Goal: Task Accomplishment & Management: Use online tool/utility

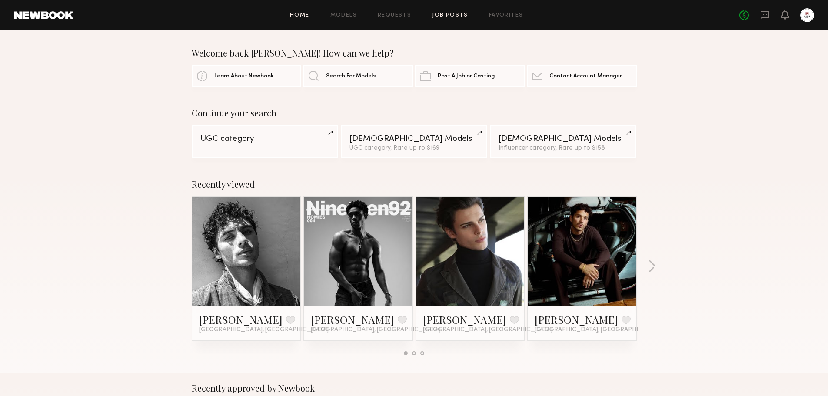
click at [450, 13] on link "Job Posts" at bounding box center [450, 16] width 36 height 6
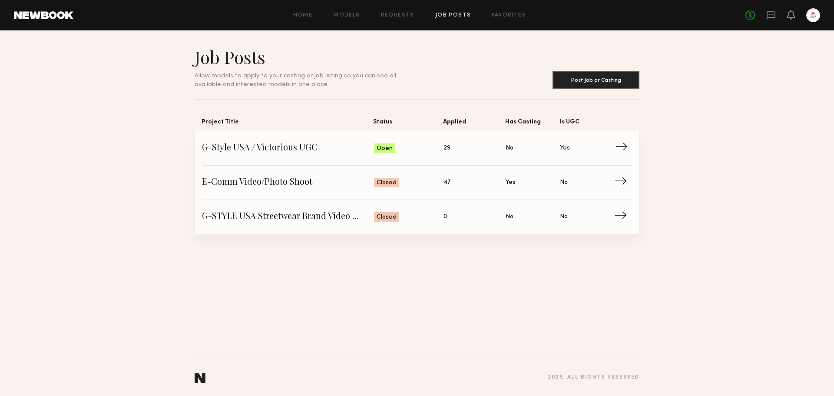
click at [629, 143] on span "→" at bounding box center [624, 148] width 18 height 13
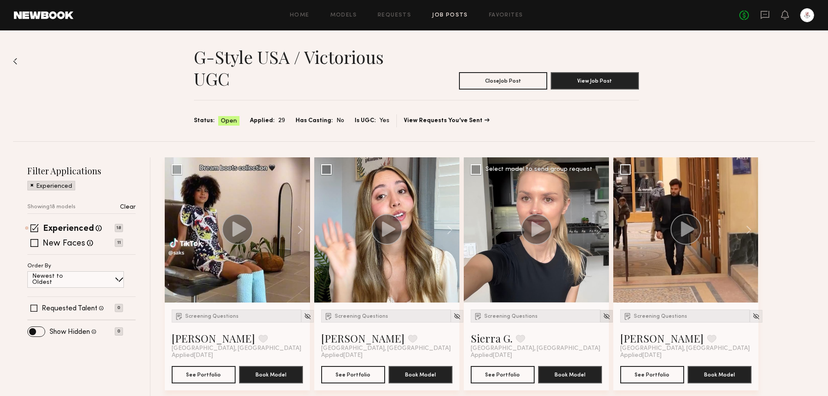
click at [603, 316] on img at bounding box center [606, 315] width 7 height 7
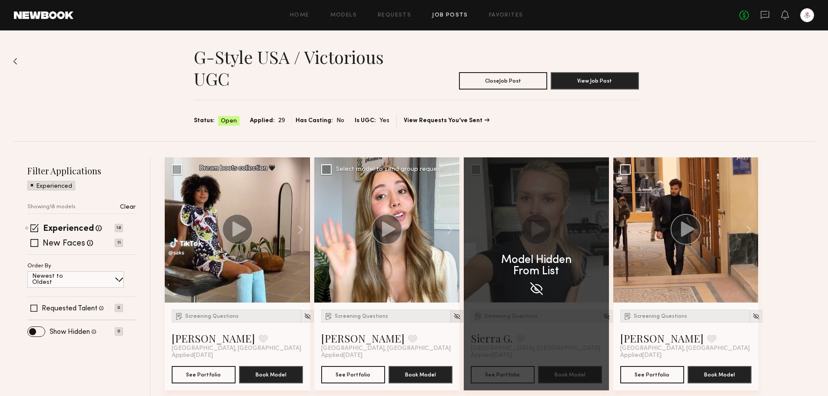
click at [453, 319] on img at bounding box center [456, 315] width 7 height 7
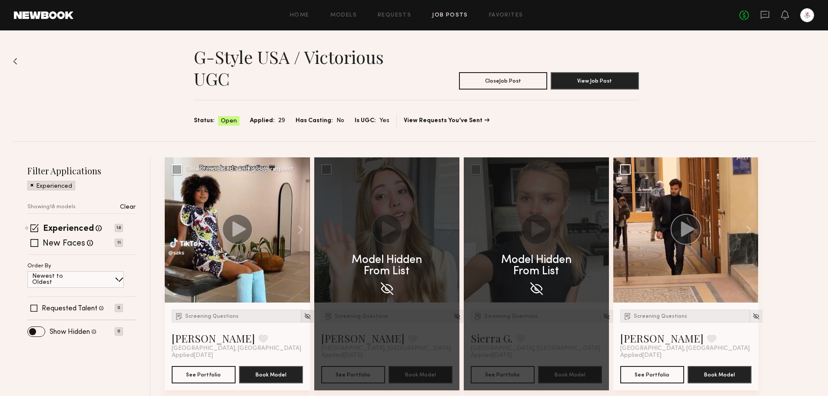
click at [304, 317] on img at bounding box center [307, 315] width 7 height 7
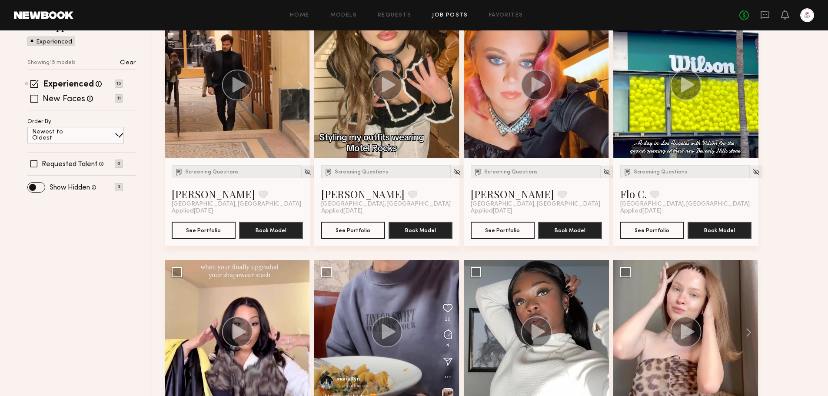
scroll to position [53, 0]
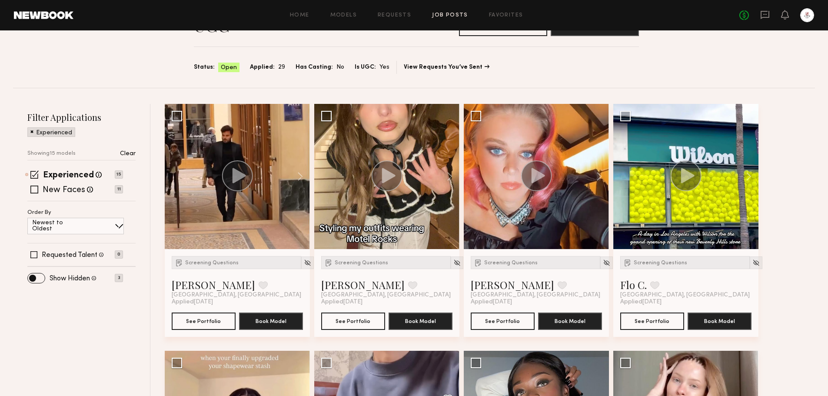
click at [127, 154] on p "Clear" at bounding box center [128, 154] width 16 height 6
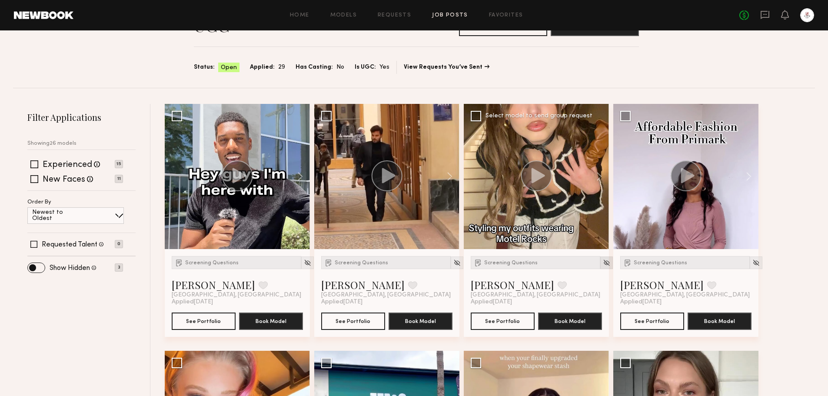
click at [603, 261] on img at bounding box center [606, 262] width 7 height 7
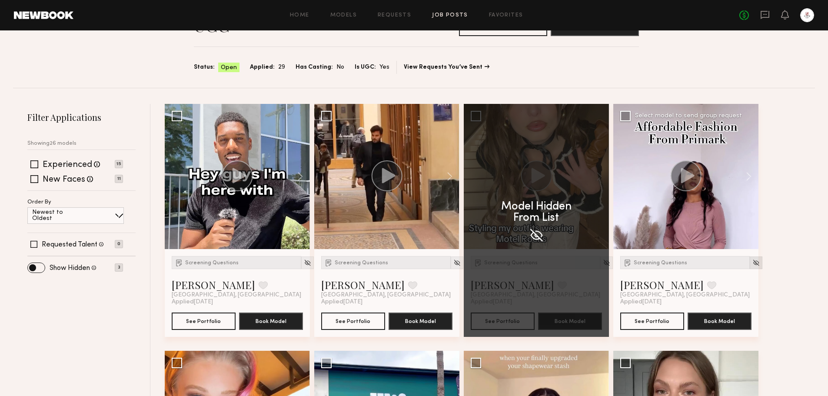
click at [750, 264] on div at bounding box center [756, 262] width 13 height 13
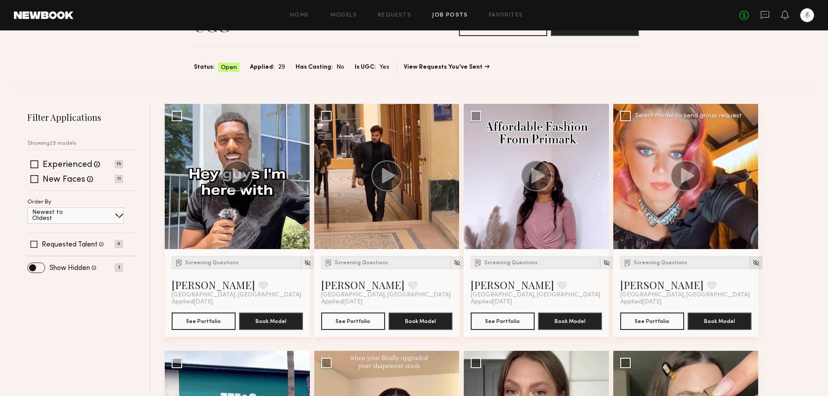
click at [752, 265] on img at bounding box center [755, 262] width 7 height 7
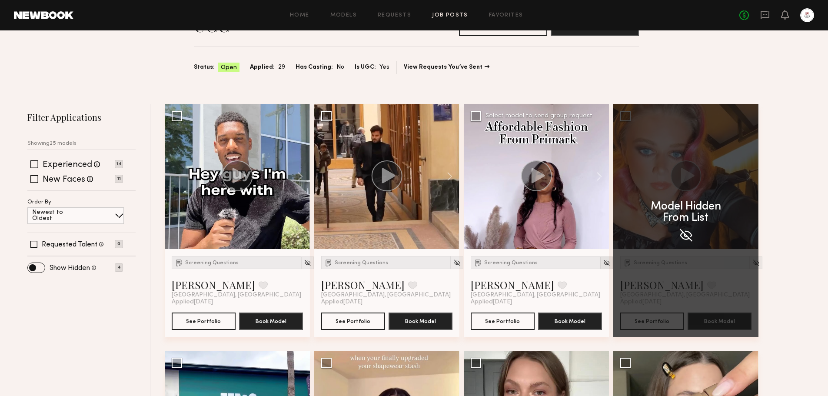
click at [603, 263] on img at bounding box center [606, 262] width 7 height 7
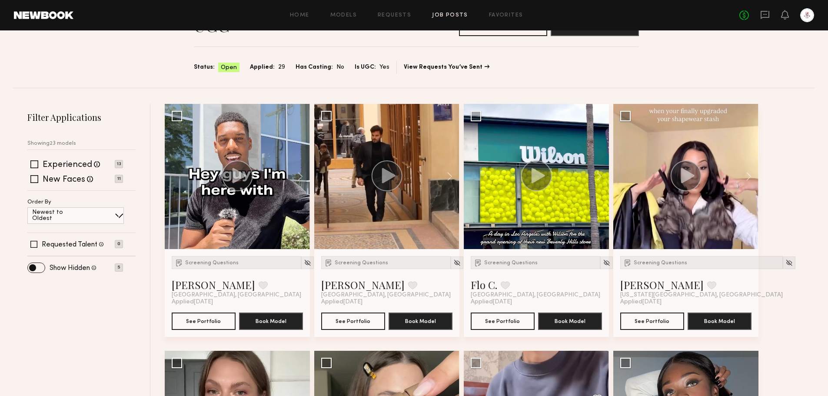
scroll to position [0, 0]
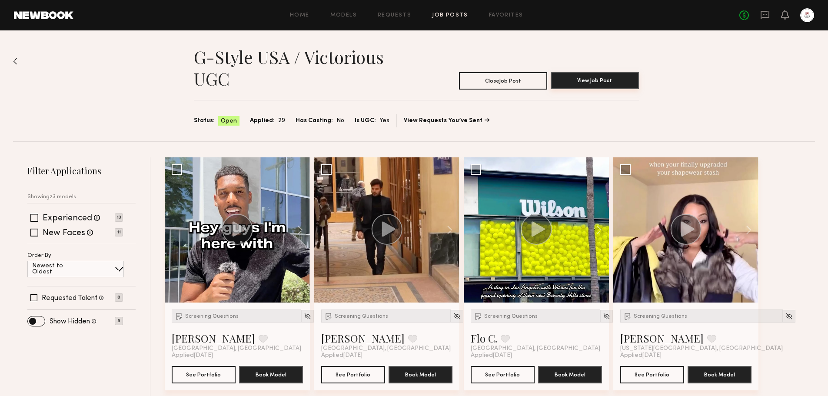
click at [599, 80] on button "View Job Post" at bounding box center [595, 80] width 88 height 17
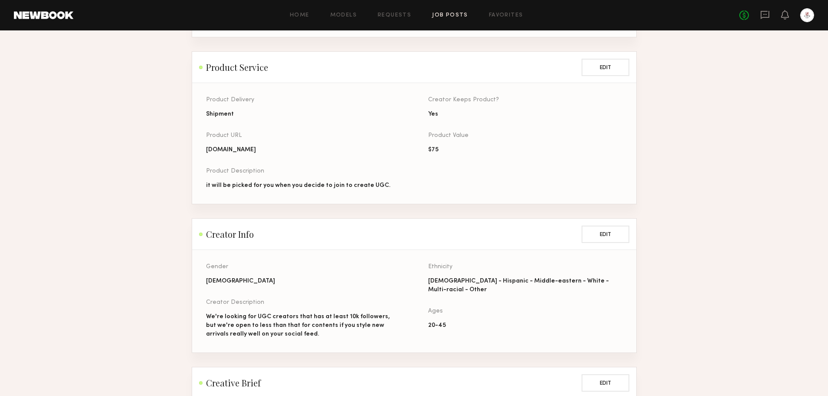
scroll to position [565, 0]
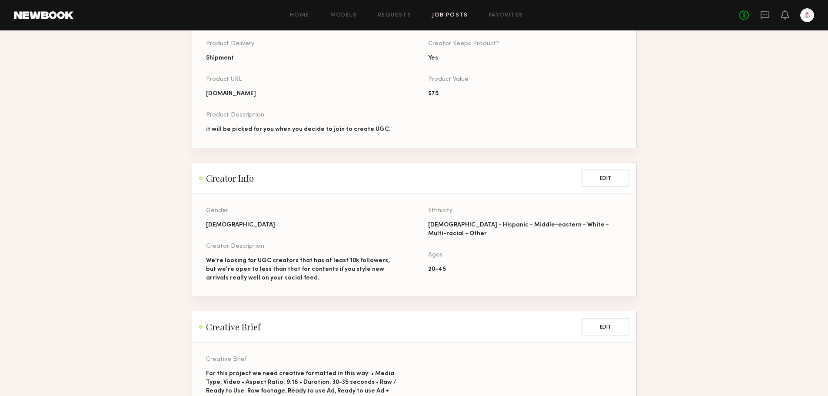
click at [774, 15] on div "No fees up to $5,000" at bounding box center [776, 15] width 75 height 14
click at [765, 16] on icon at bounding box center [765, 15] width 10 height 10
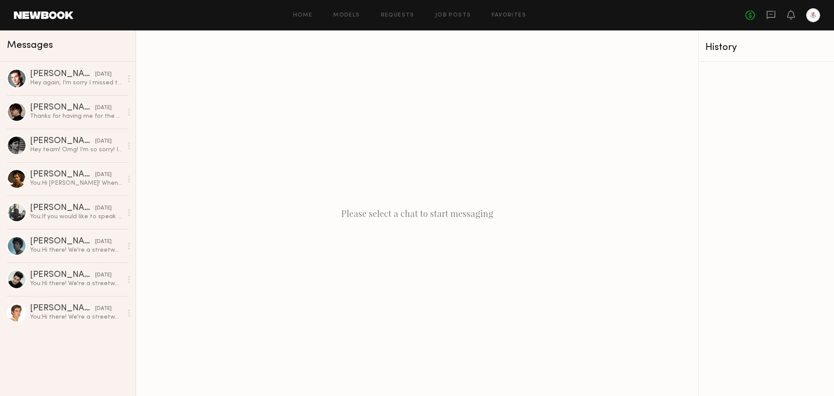
click at [457, 8] on div "Home Models Requests Job Posts Favorites Sign Out No fees up to $5,000" at bounding box center [446, 15] width 747 height 14
click at [457, 13] on link "Job Posts" at bounding box center [453, 16] width 36 height 6
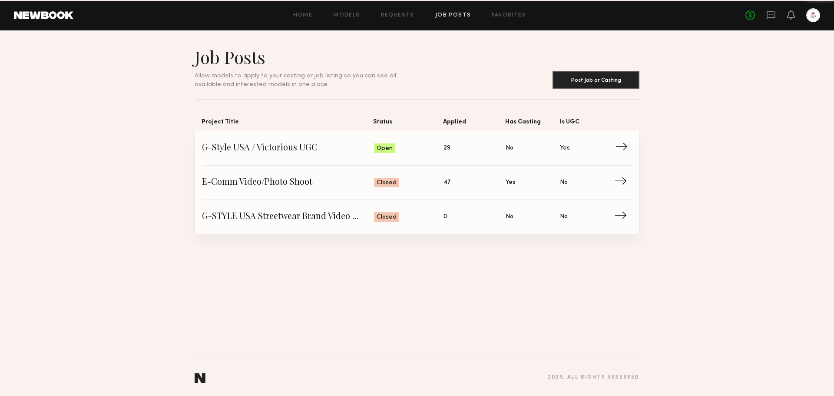
click at [618, 150] on span "→" at bounding box center [624, 148] width 18 height 13
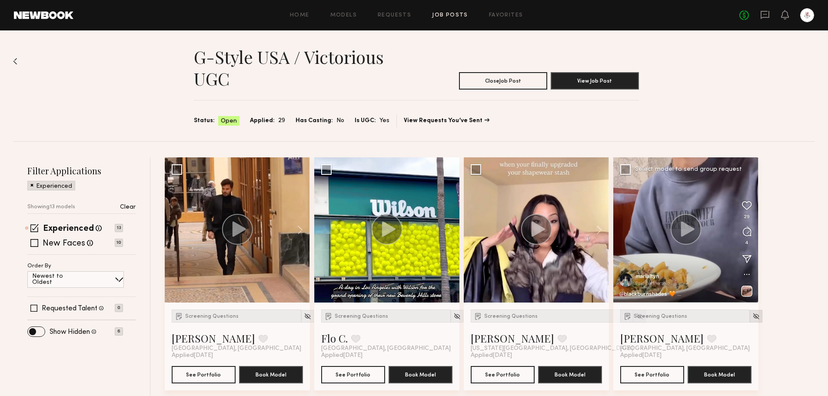
click at [752, 318] on img at bounding box center [755, 315] width 7 height 7
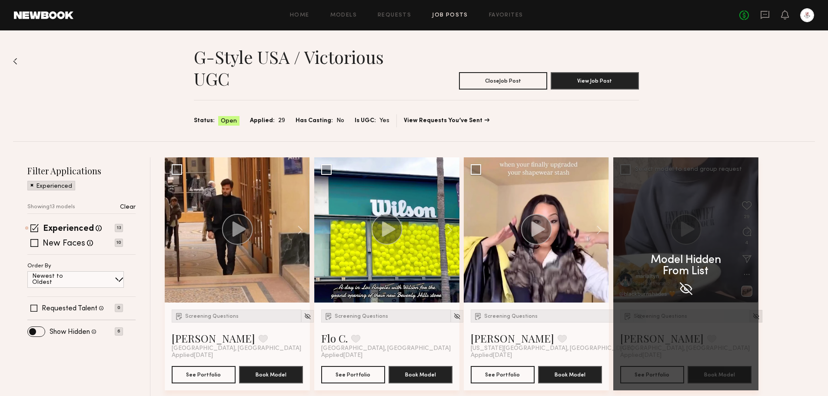
click at [747, 318] on div "Model Hidden From List" at bounding box center [685, 273] width 145 height 233
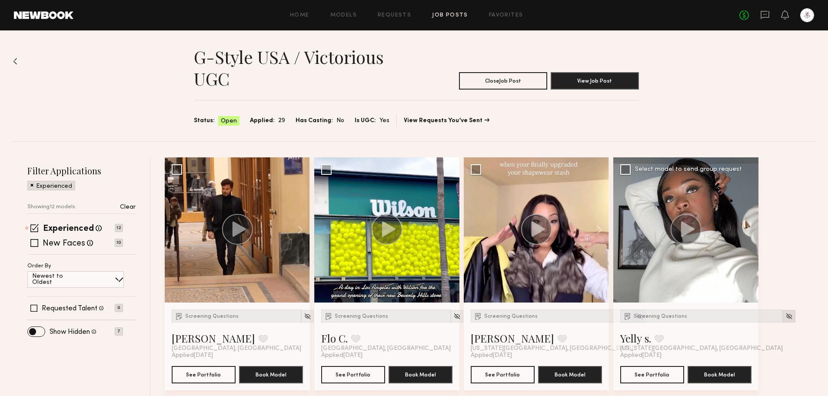
click at [785, 317] on img at bounding box center [788, 315] width 7 height 7
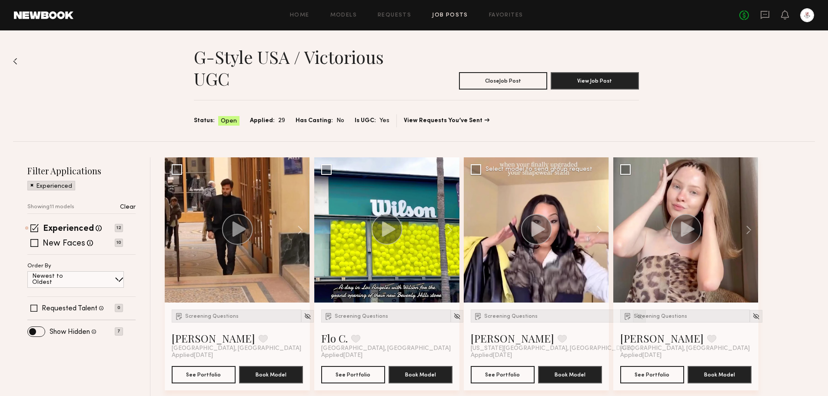
click at [636, 319] on img at bounding box center [639, 315] width 7 height 7
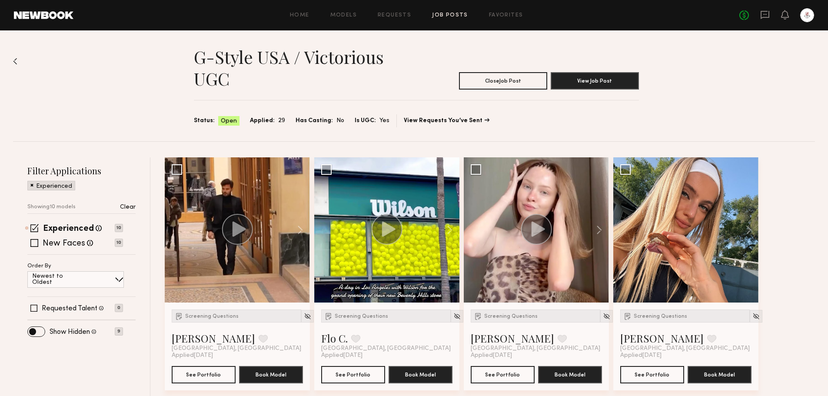
click at [133, 209] on p "Clear" at bounding box center [128, 207] width 16 height 6
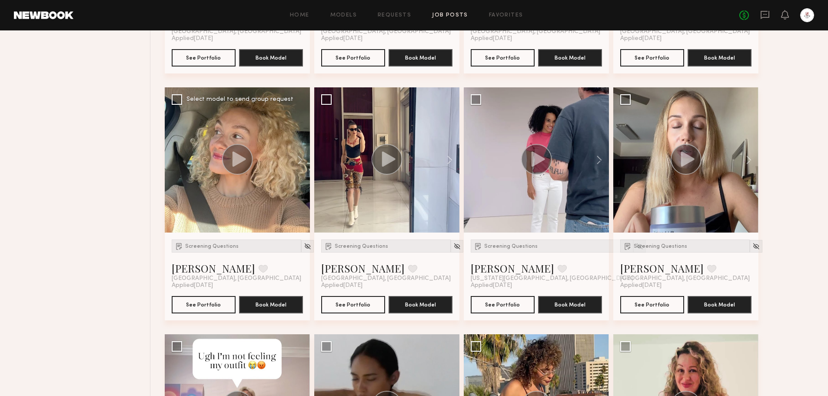
scroll to position [565, 0]
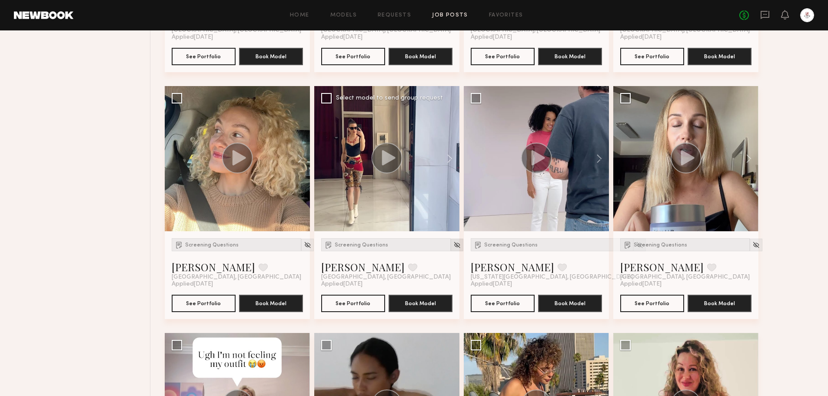
click at [453, 244] on img at bounding box center [456, 244] width 7 height 7
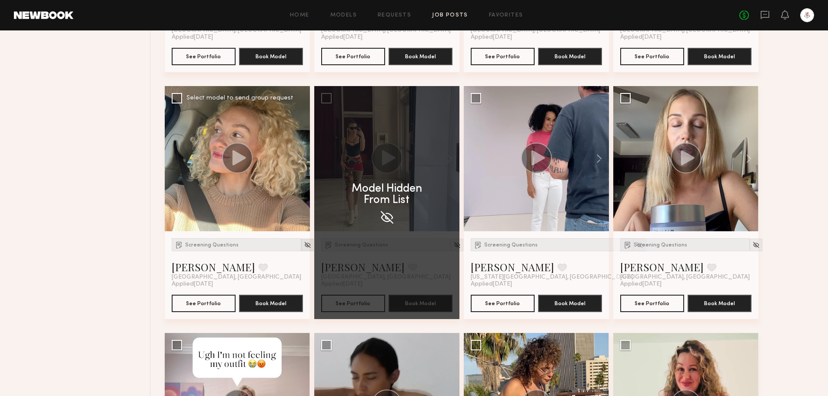
click at [304, 246] on img at bounding box center [307, 244] width 7 height 7
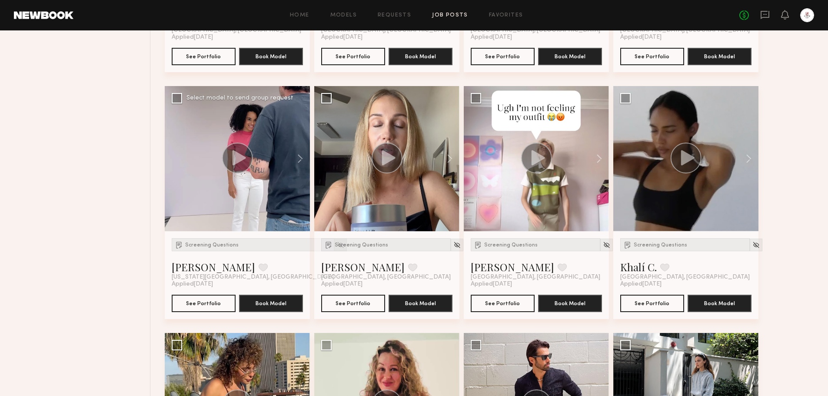
click at [337, 246] on img at bounding box center [340, 244] width 7 height 7
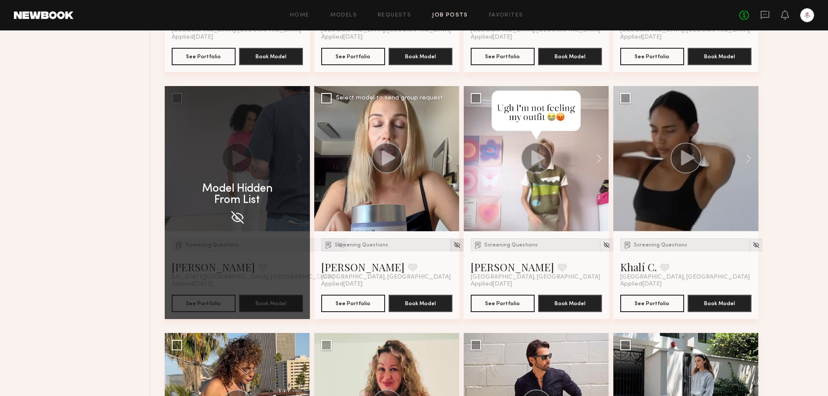
click at [453, 246] on img at bounding box center [456, 244] width 7 height 7
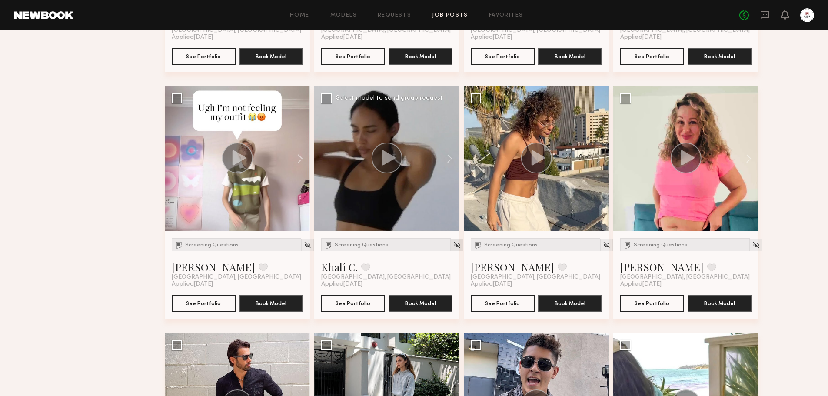
click at [453, 248] on img at bounding box center [456, 244] width 7 height 7
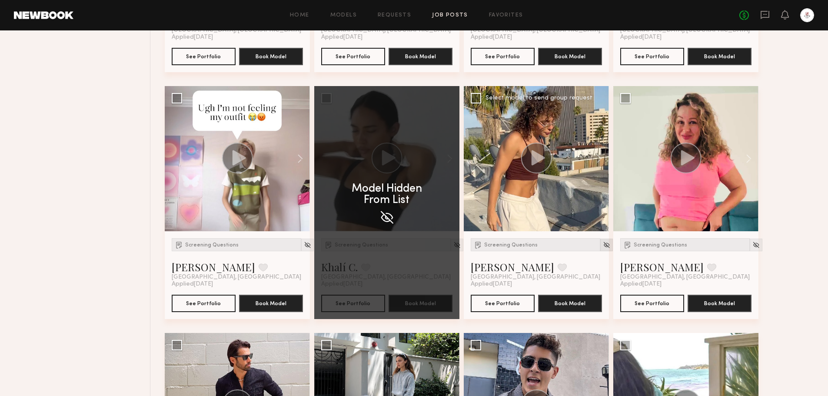
click at [603, 244] on img at bounding box center [606, 244] width 7 height 7
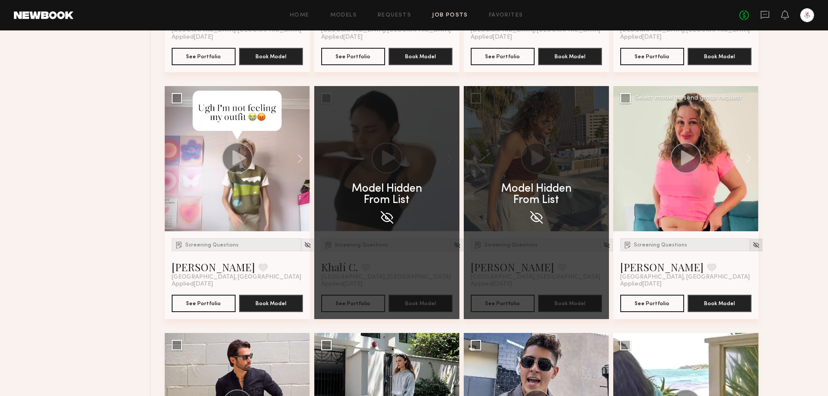
click at [752, 244] on img at bounding box center [755, 244] width 7 height 7
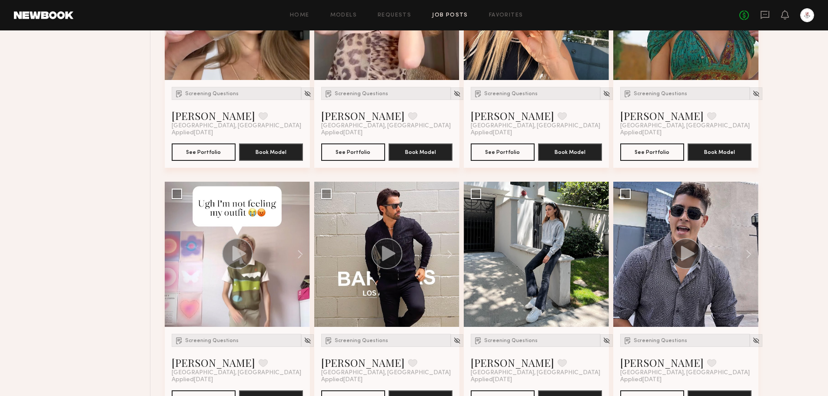
scroll to position [445, 0]
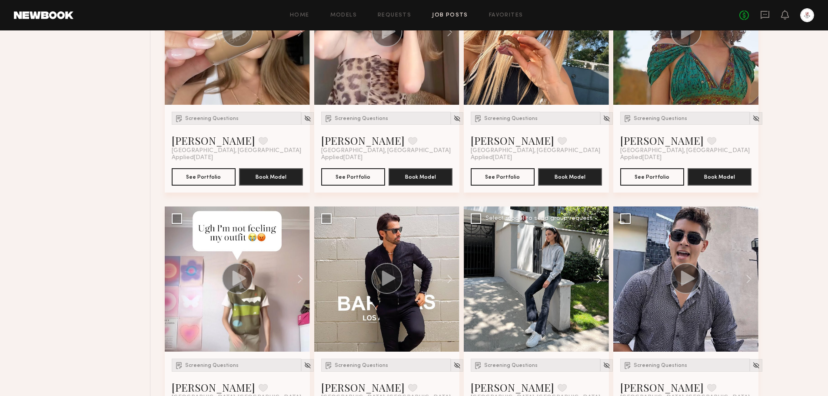
click at [601, 279] on button at bounding box center [595, 278] width 28 height 145
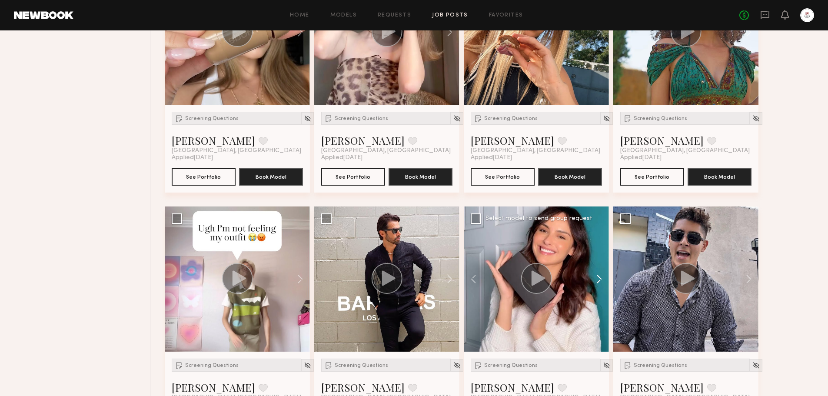
click at [601, 279] on button at bounding box center [595, 278] width 28 height 145
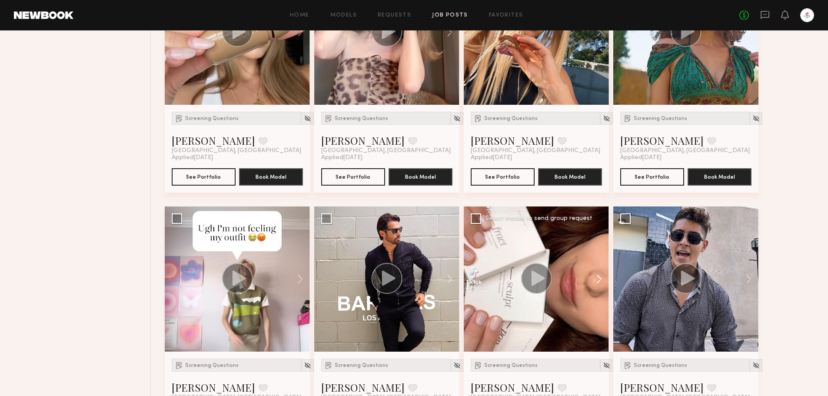
click at [601, 279] on button at bounding box center [595, 278] width 28 height 145
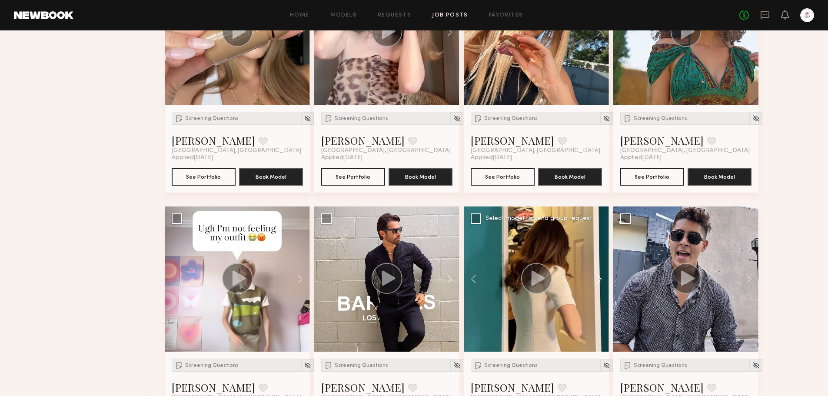
click at [601, 279] on button at bounding box center [595, 278] width 28 height 145
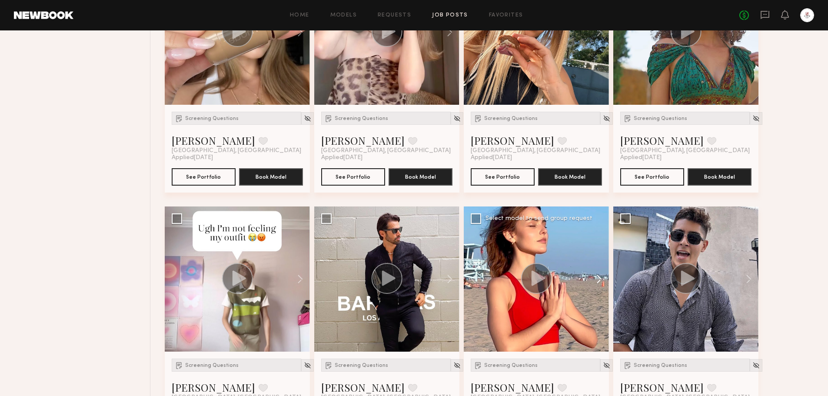
click at [601, 279] on button at bounding box center [595, 278] width 28 height 145
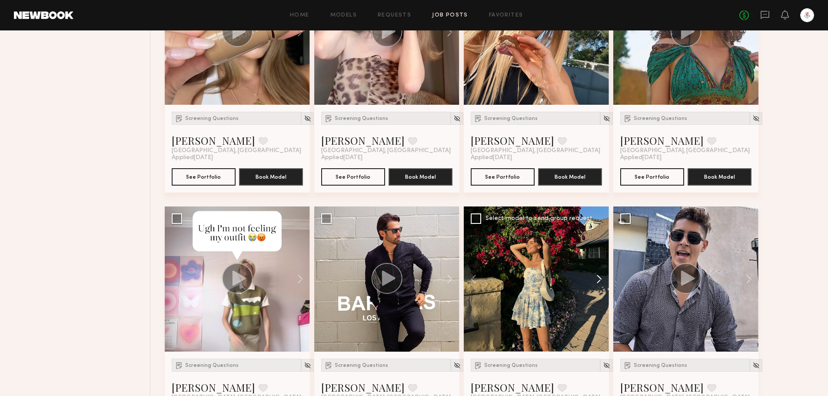
click at [601, 279] on button at bounding box center [595, 278] width 28 height 145
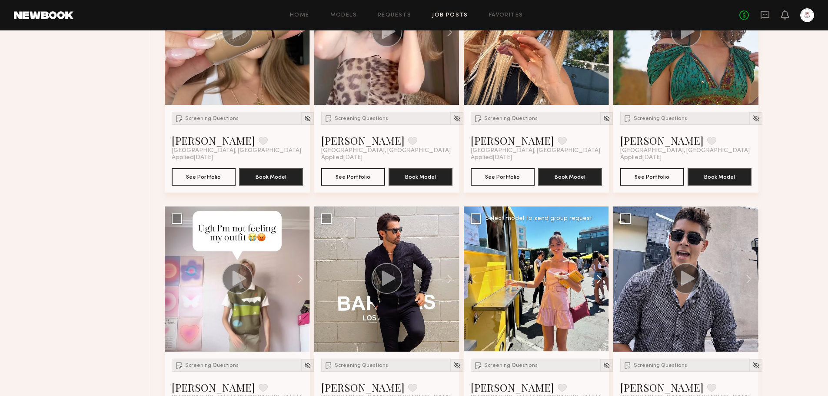
click at [601, 279] on button at bounding box center [595, 278] width 28 height 145
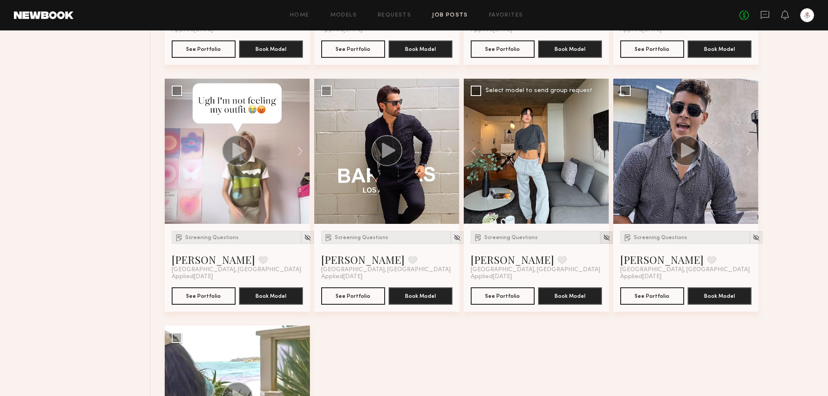
scroll to position [575, 0]
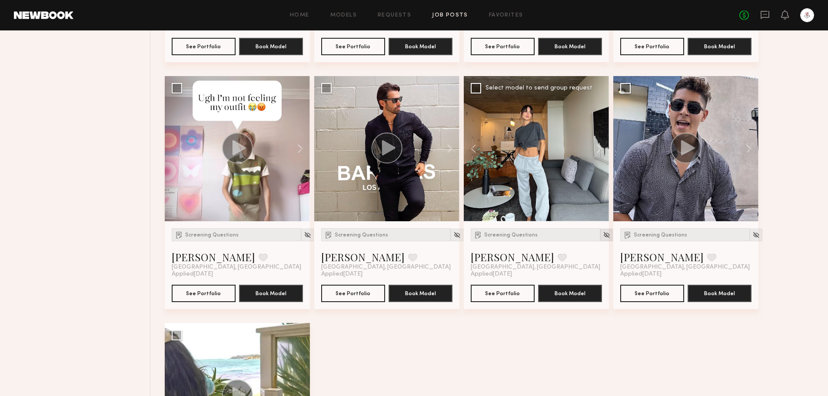
click at [603, 236] on img at bounding box center [606, 234] width 7 height 7
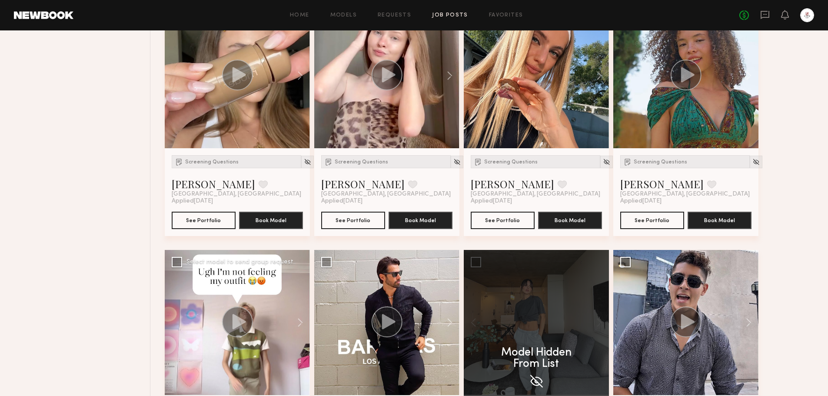
scroll to position [271, 0]
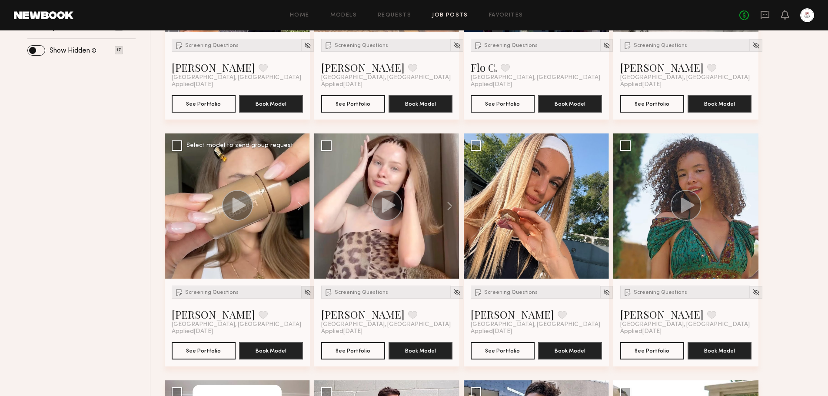
click at [304, 294] on img at bounding box center [307, 292] width 7 height 7
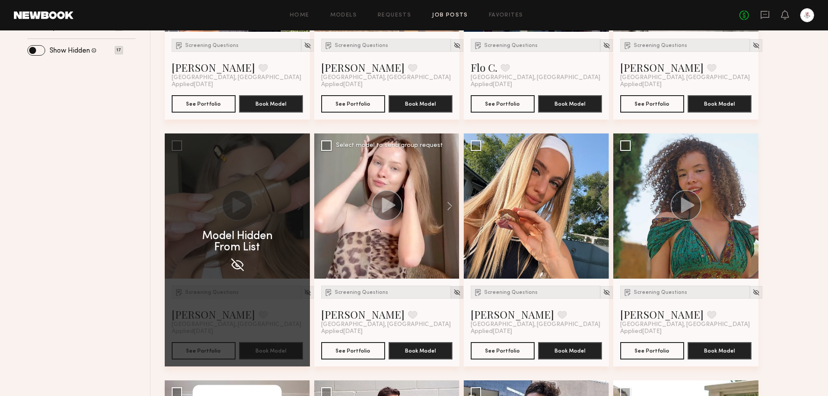
click at [453, 292] on img at bounding box center [456, 292] width 7 height 7
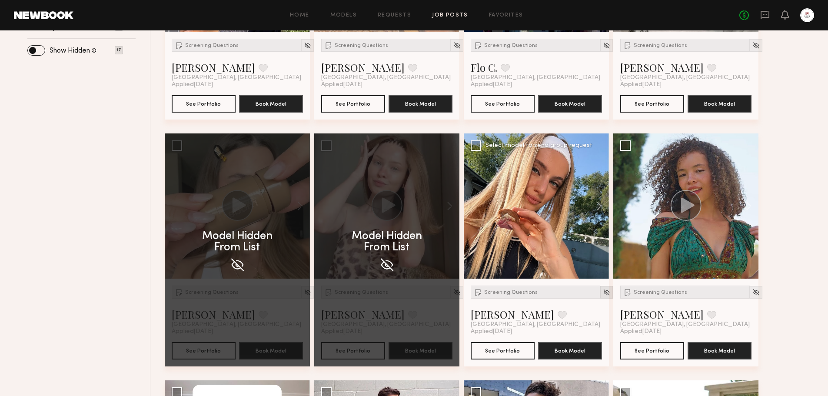
click at [603, 292] on img at bounding box center [606, 292] width 7 height 7
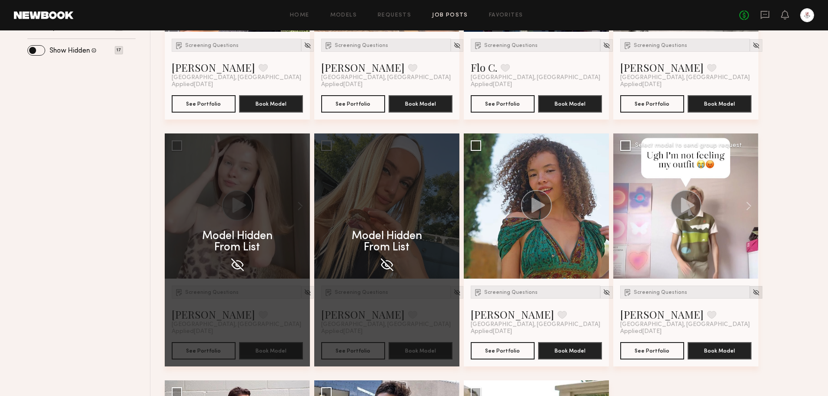
click at [750, 293] on div at bounding box center [756, 292] width 13 height 13
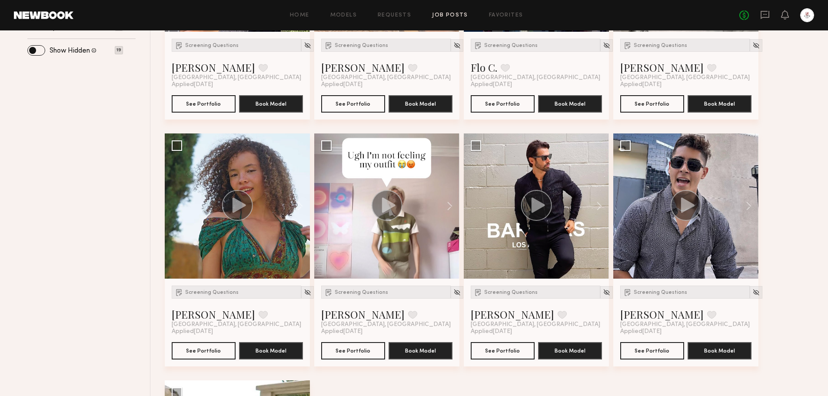
click at [768, 307] on div "Screening Questions Allan S. Favorite Los Angeles, CA Applied 10/13/2025 See Po…" at bounding box center [492, 257] width 654 height 741
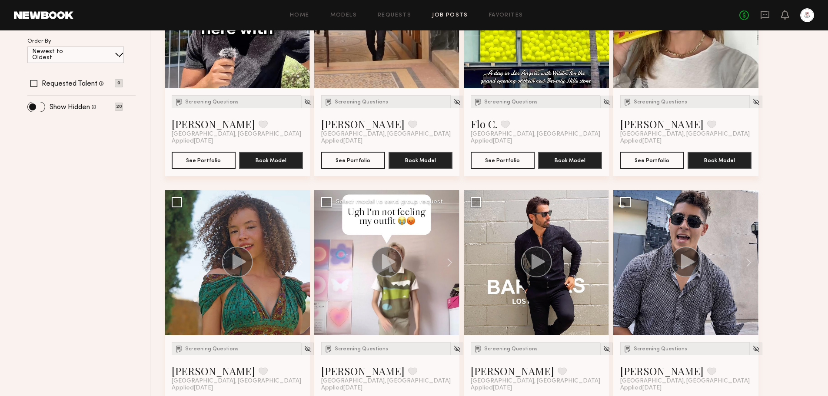
scroll to position [227, 0]
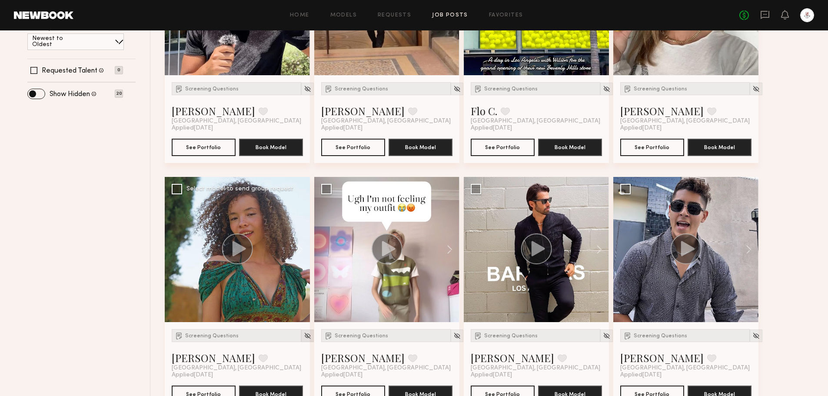
click at [304, 333] on img at bounding box center [307, 335] width 7 height 7
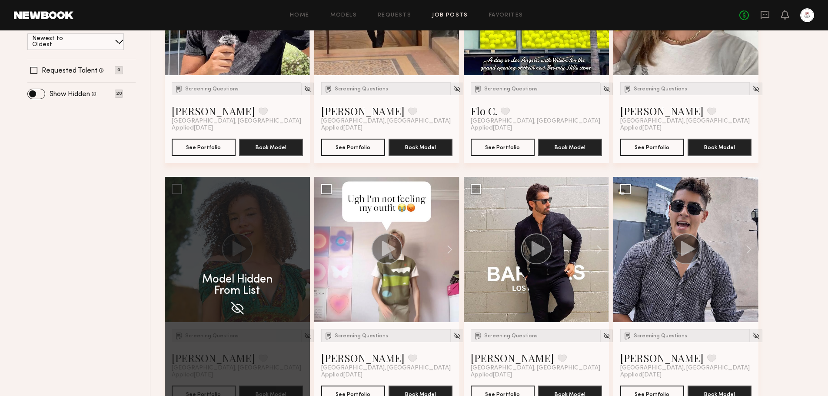
scroll to position [97, 0]
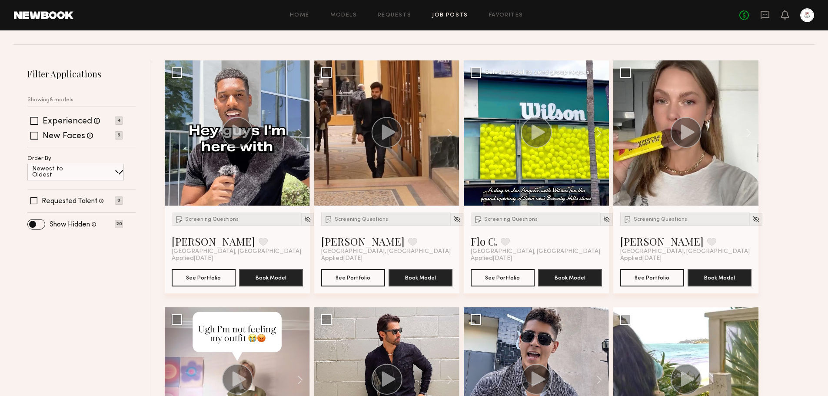
click at [541, 136] on circle at bounding box center [536, 132] width 31 height 31
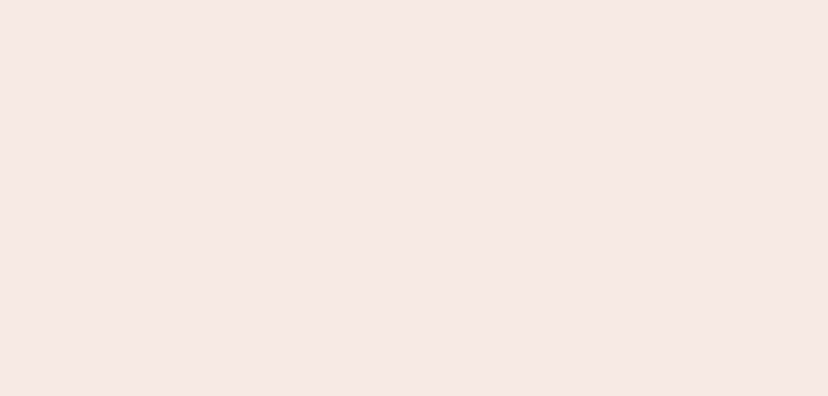
scroll to position [0, 0]
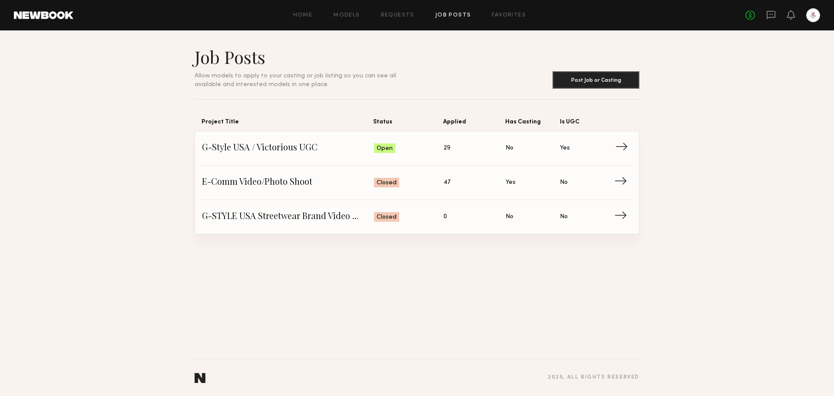
click at [621, 149] on span "→" at bounding box center [624, 148] width 18 height 13
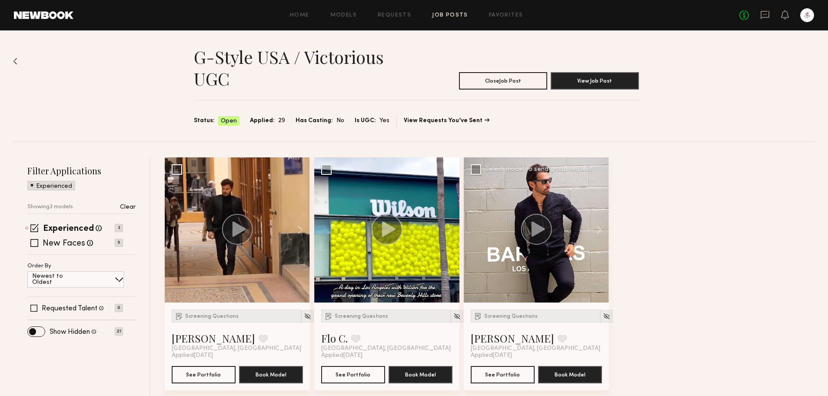
click at [539, 229] on icon at bounding box center [537, 228] width 13 height 15
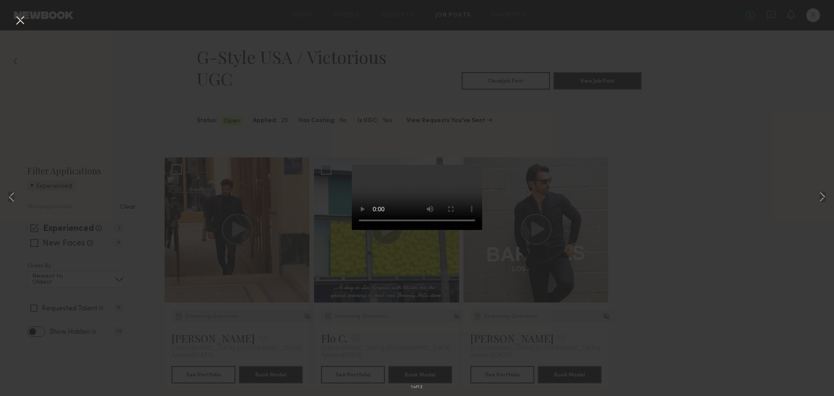
click at [23, 18] on button at bounding box center [20, 21] width 14 height 16
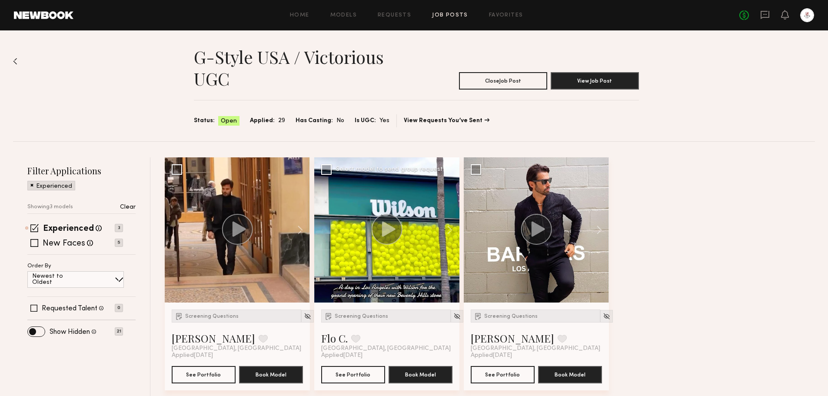
click at [386, 229] on icon at bounding box center [388, 228] width 13 height 15
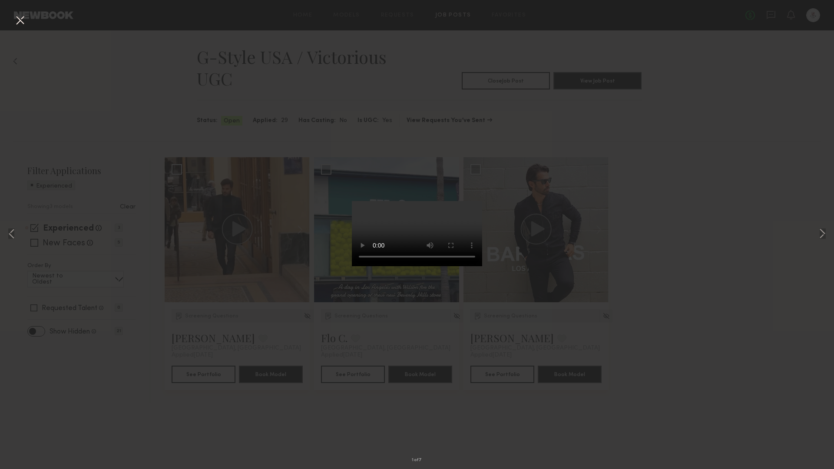
click at [482, 266] on video at bounding box center [417, 233] width 130 height 65
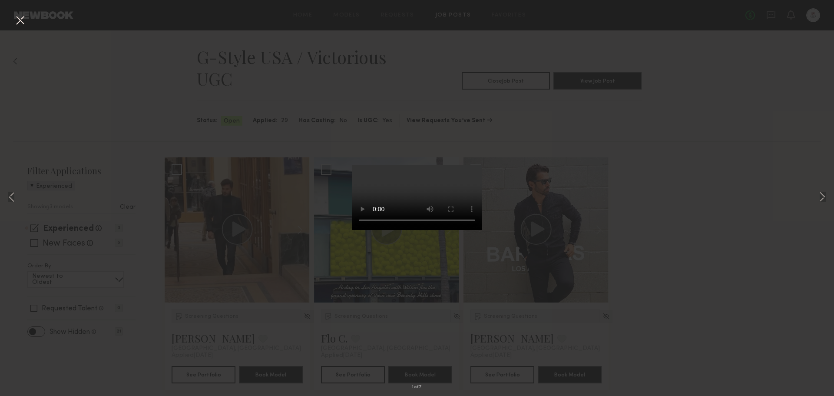
click at [714, 324] on div "1 of 7" at bounding box center [417, 198] width 834 height 396
click at [819, 199] on button at bounding box center [822, 198] width 10 height 317
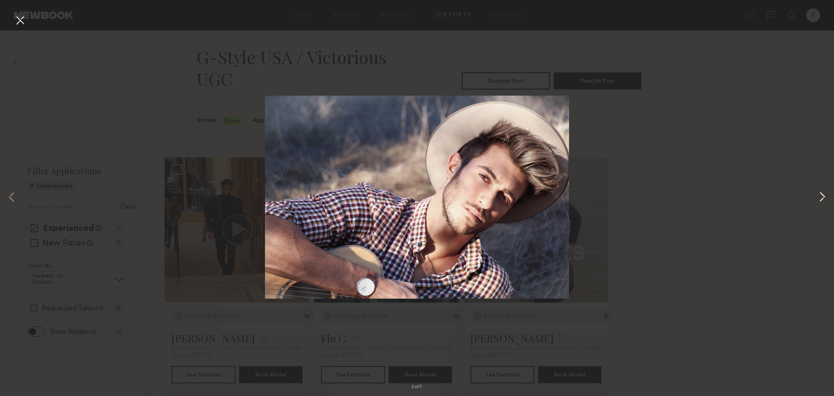
click at [819, 199] on button at bounding box center [822, 198] width 10 height 317
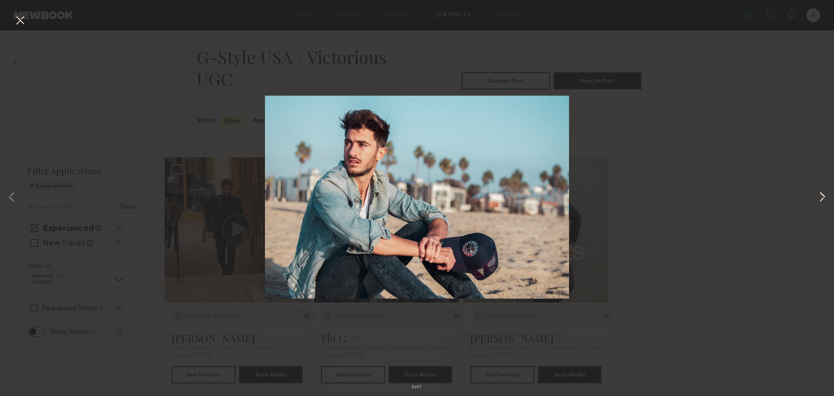
click at [819, 199] on button at bounding box center [822, 198] width 10 height 317
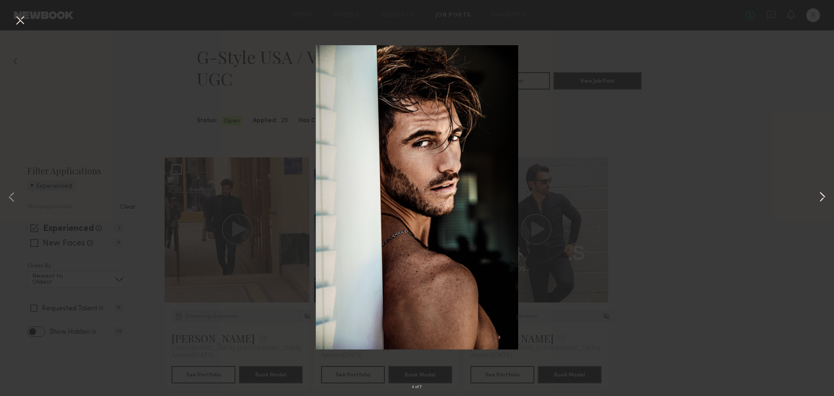
click at [819, 199] on button at bounding box center [822, 198] width 10 height 317
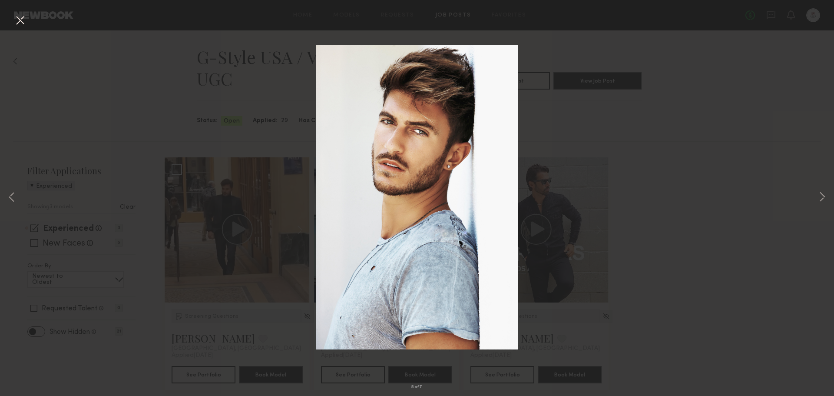
click at [21, 20] on button at bounding box center [20, 21] width 14 height 16
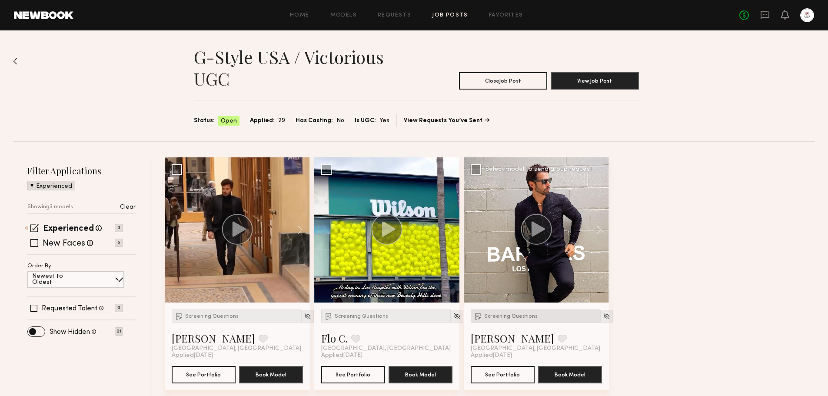
scroll to position [8, 0]
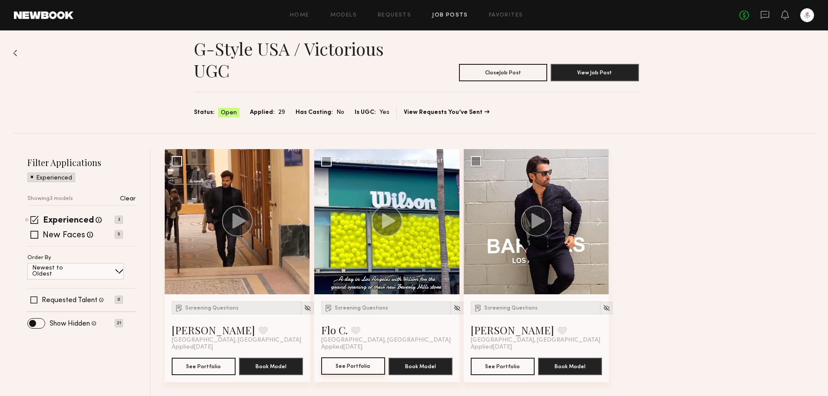
click at [360, 369] on button "See Portfolio" at bounding box center [353, 365] width 64 height 17
click at [128, 200] on p "Clear" at bounding box center [128, 199] width 16 height 6
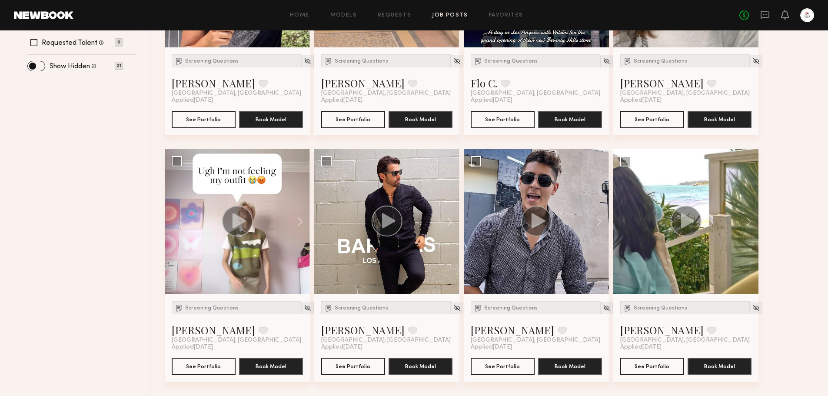
scroll to position [81, 0]
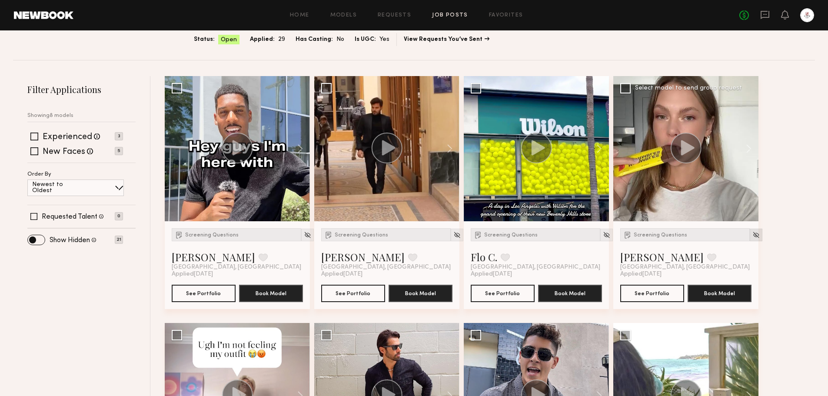
click at [752, 233] on img at bounding box center [755, 234] width 7 height 7
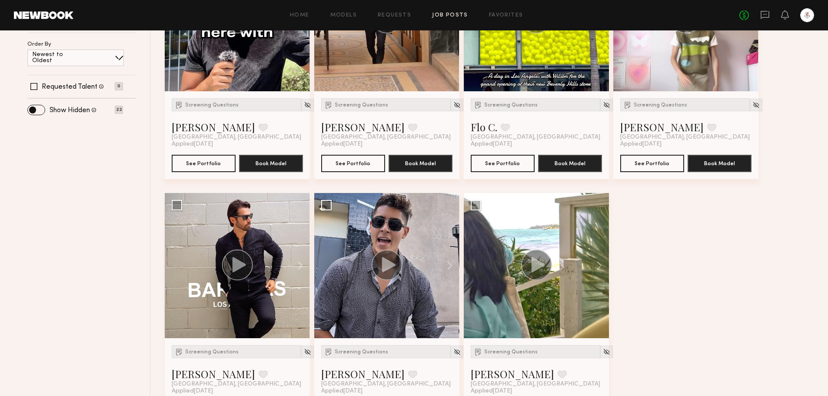
scroll to position [255, 0]
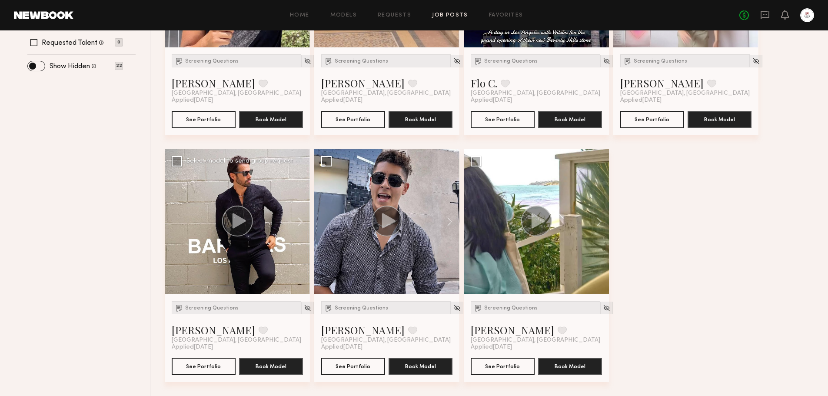
click at [230, 217] on circle at bounding box center [237, 221] width 31 height 31
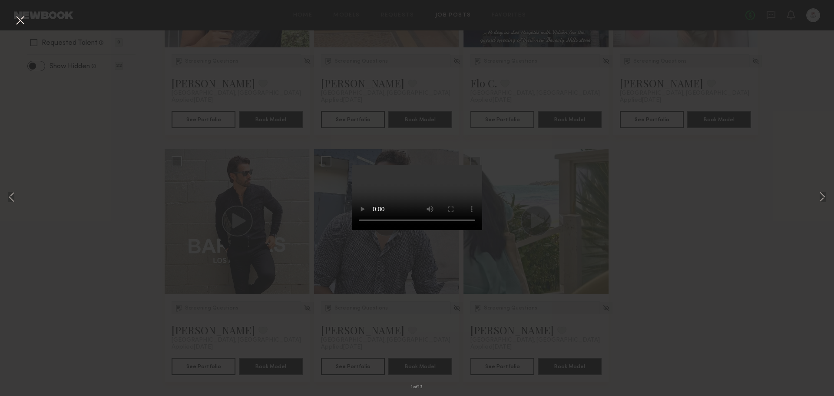
click at [828, 193] on div "1 of 12" at bounding box center [417, 198] width 834 height 396
click at [824, 198] on button at bounding box center [822, 198] width 10 height 317
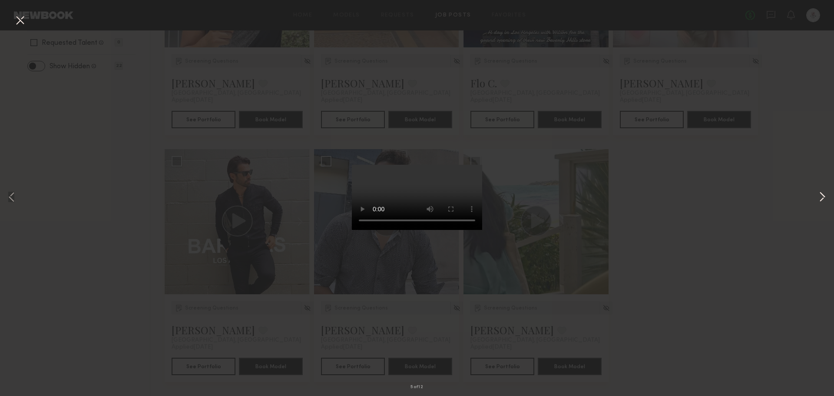
click at [820, 200] on button at bounding box center [822, 198] width 10 height 317
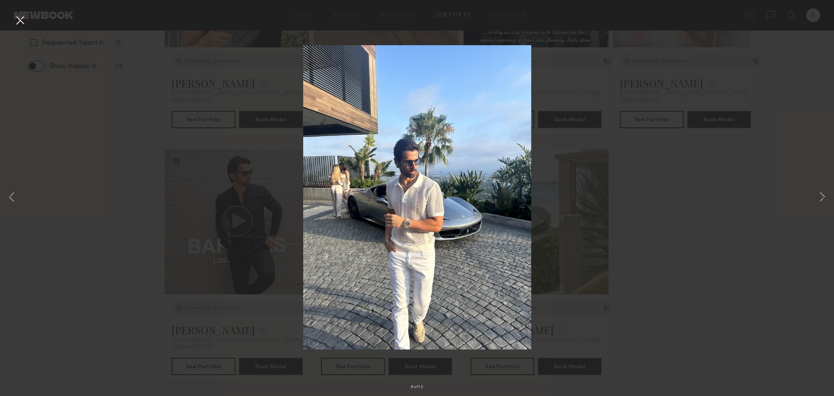
click at [742, 254] on div "6 of 12" at bounding box center [417, 198] width 834 height 396
click at [15, 24] on button at bounding box center [20, 21] width 14 height 16
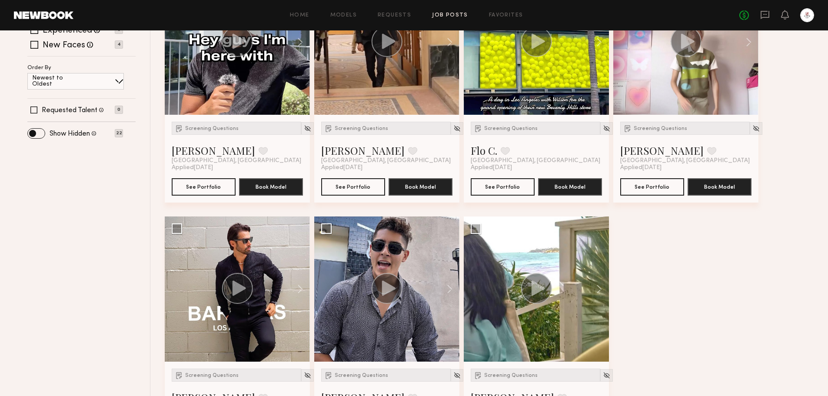
scroll to position [81, 0]
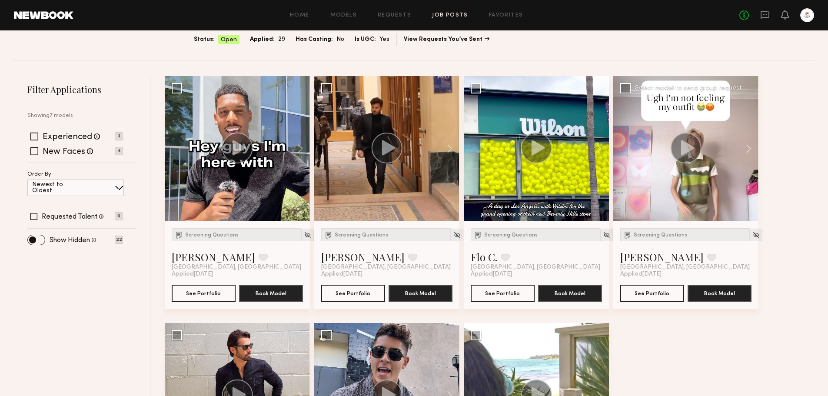
click at [685, 146] on icon at bounding box center [687, 147] width 13 height 15
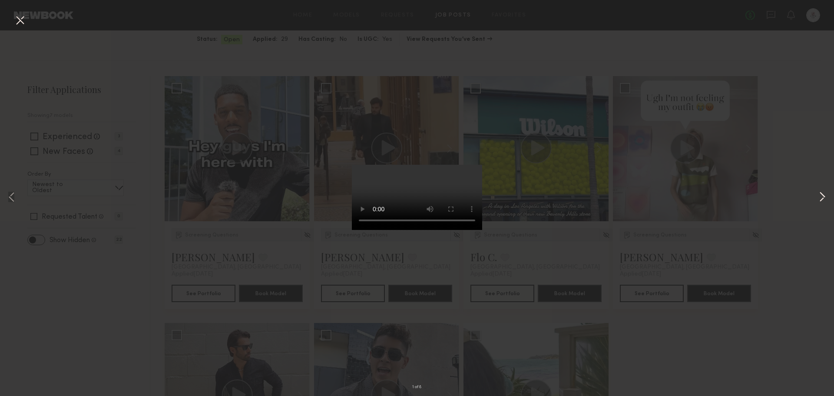
click at [821, 195] on button at bounding box center [822, 198] width 10 height 317
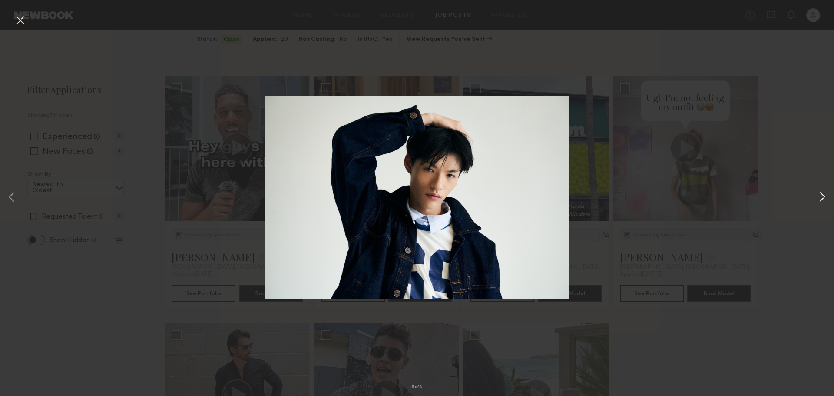
click at [821, 195] on button at bounding box center [822, 198] width 10 height 317
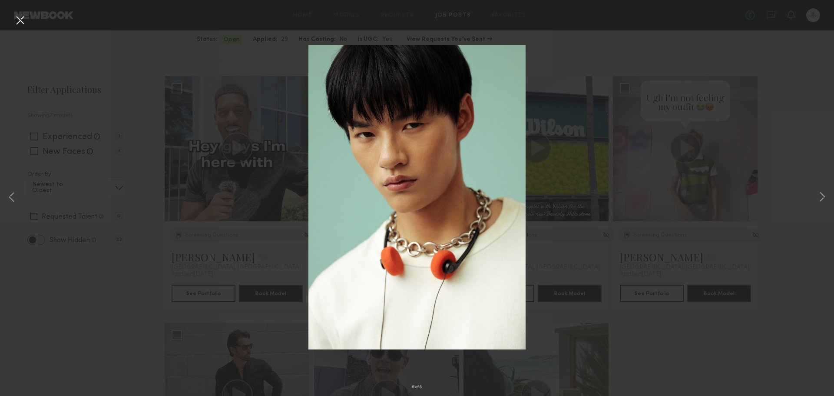
click at [810, 146] on div "6 of 8" at bounding box center [417, 198] width 834 height 396
click at [25, 23] on button at bounding box center [20, 21] width 14 height 16
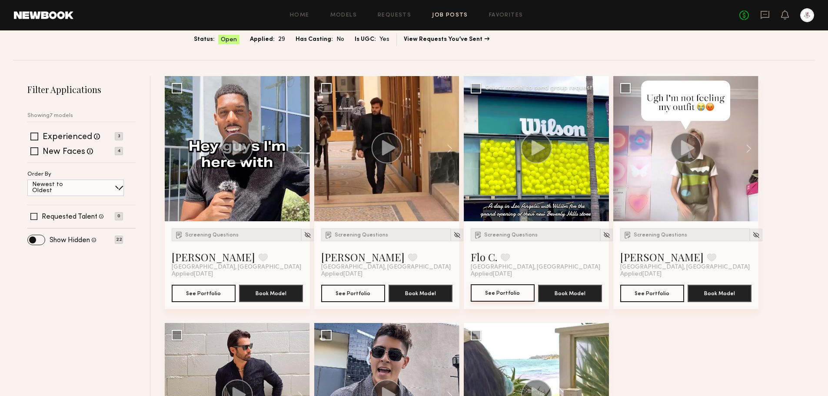
click at [509, 291] on button "See Portfolio" at bounding box center [503, 292] width 64 height 17
click at [659, 293] on button "See Portfolio" at bounding box center [652, 292] width 64 height 17
click at [238, 149] on icon at bounding box center [239, 147] width 13 height 15
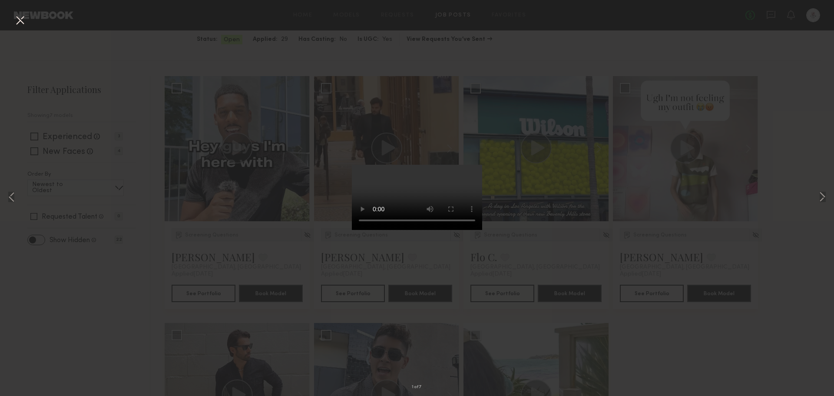
click at [23, 25] on button at bounding box center [20, 21] width 14 height 16
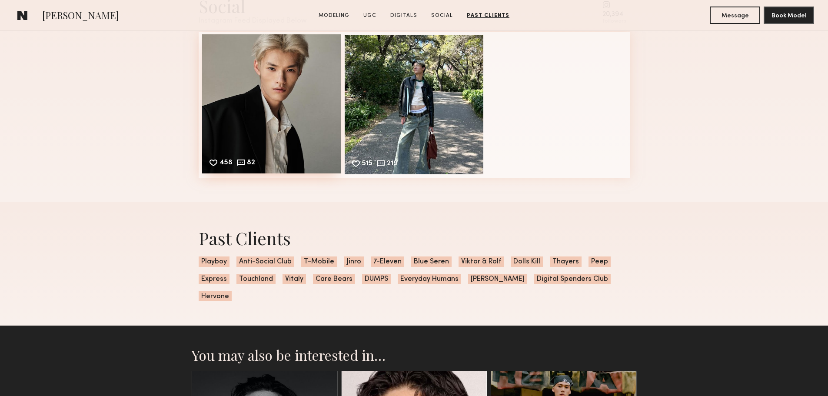
scroll to position [1869, 0]
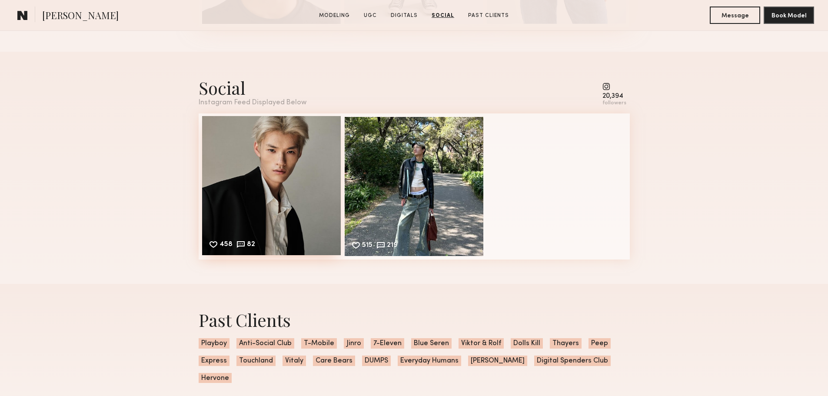
click at [284, 205] on div "458 82 Likes & comments displayed to show model’s engagement" at bounding box center [271, 185] width 139 height 139
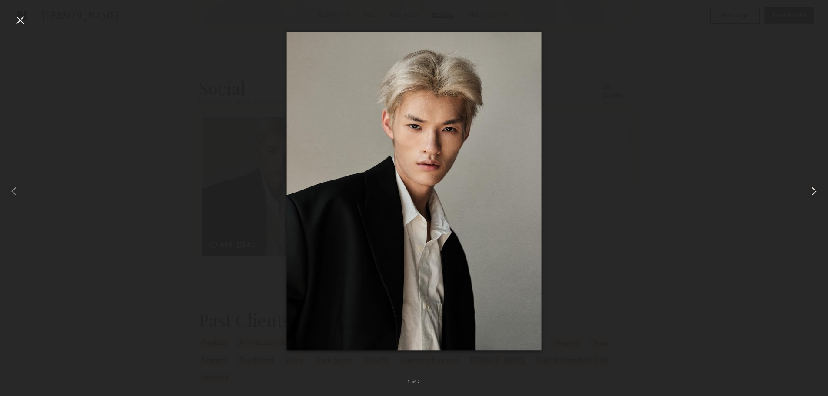
click at [811, 190] on common-icon at bounding box center [814, 191] width 14 height 14
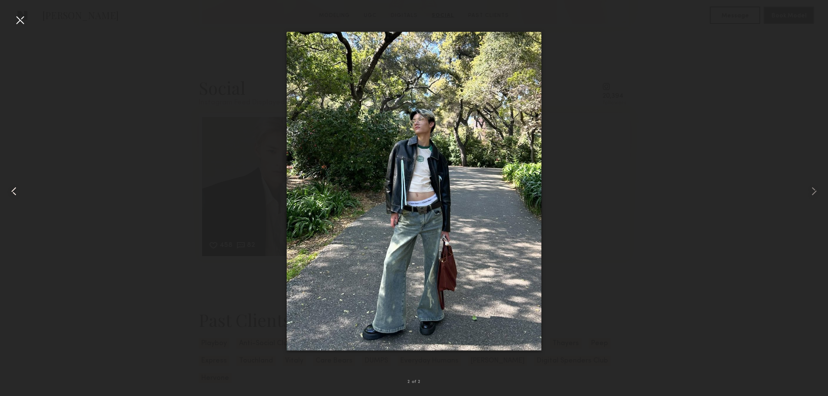
click at [26, 28] on div at bounding box center [16, 191] width 33 height 354
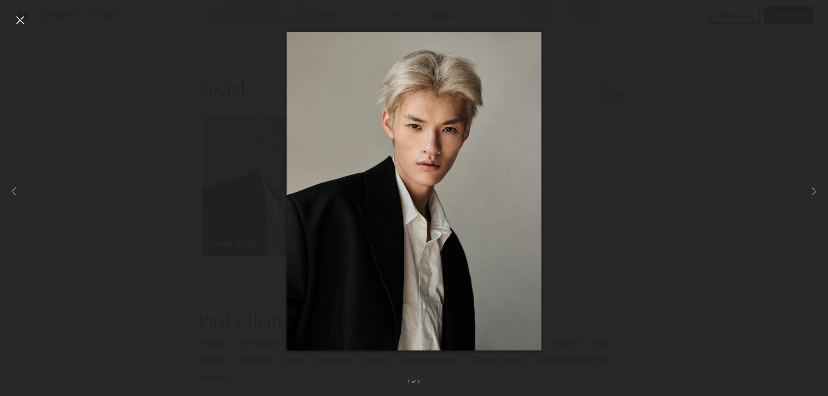
click at [19, 21] on div at bounding box center [20, 20] width 14 height 14
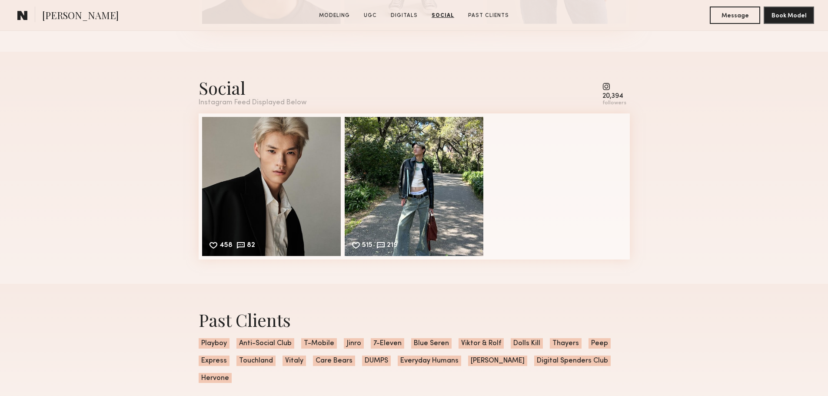
click at [618, 100] on div "20,394" at bounding box center [614, 96] width 24 height 7
click at [598, 91] on div "Social Instagram Feed Displayed Below 20,394 followers" at bounding box center [414, 91] width 431 height 30
click at [607, 90] on common-icon at bounding box center [614, 87] width 24 height 8
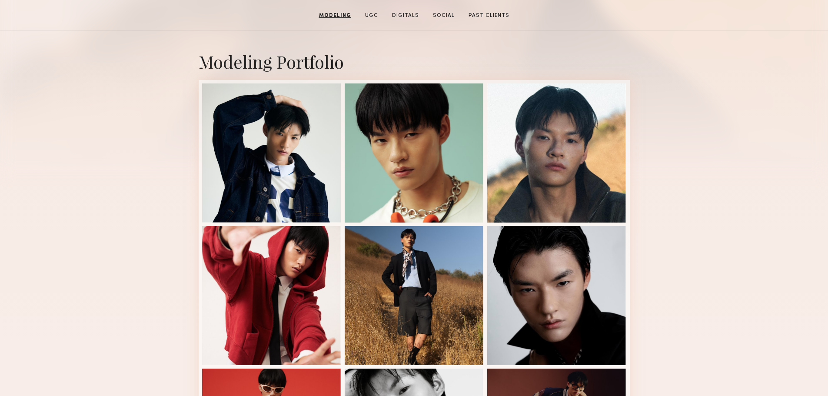
scroll to position [0, 0]
